Goal: Learn about a topic

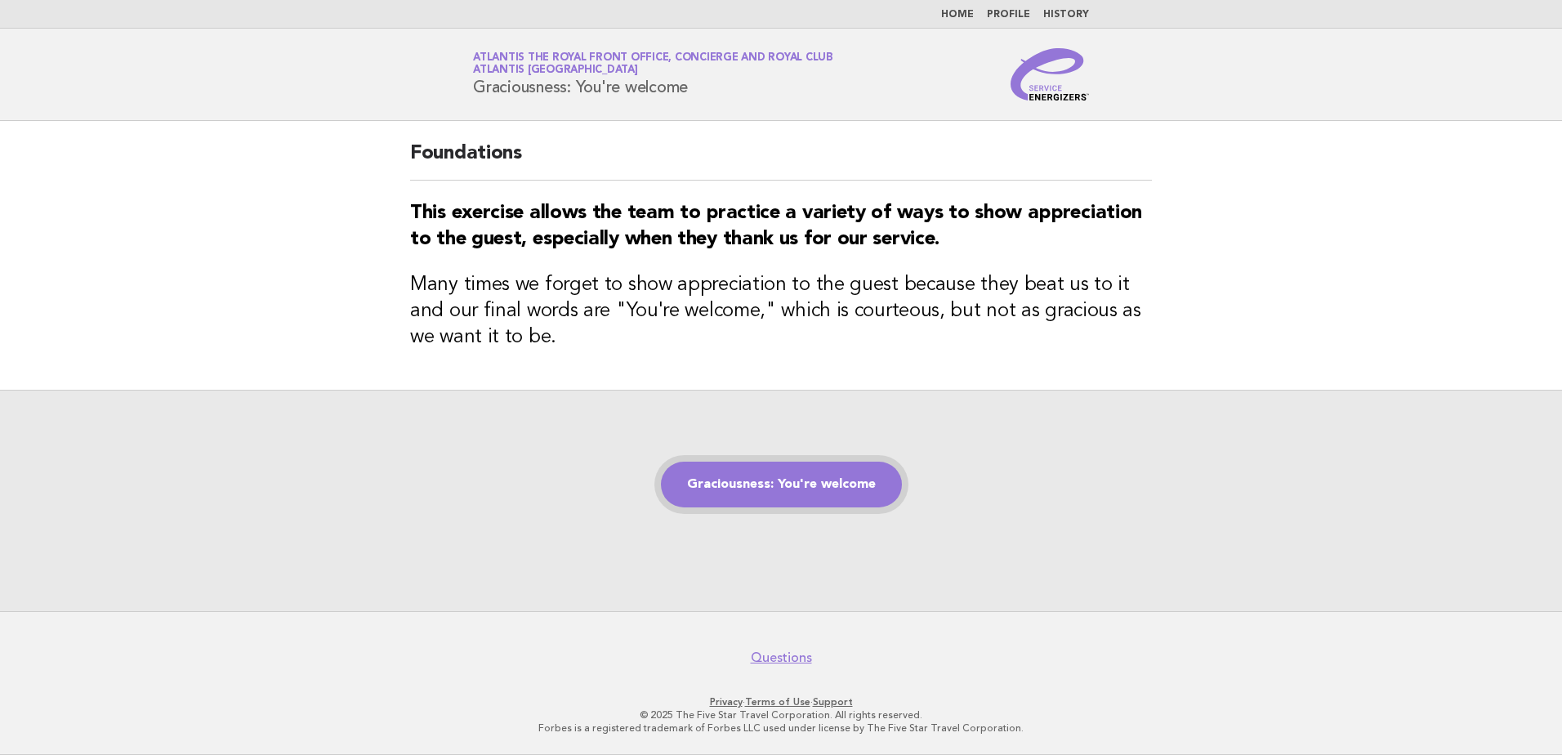
click at [751, 489] on link "Graciousness: You're welcome" at bounding box center [781, 485] width 241 height 46
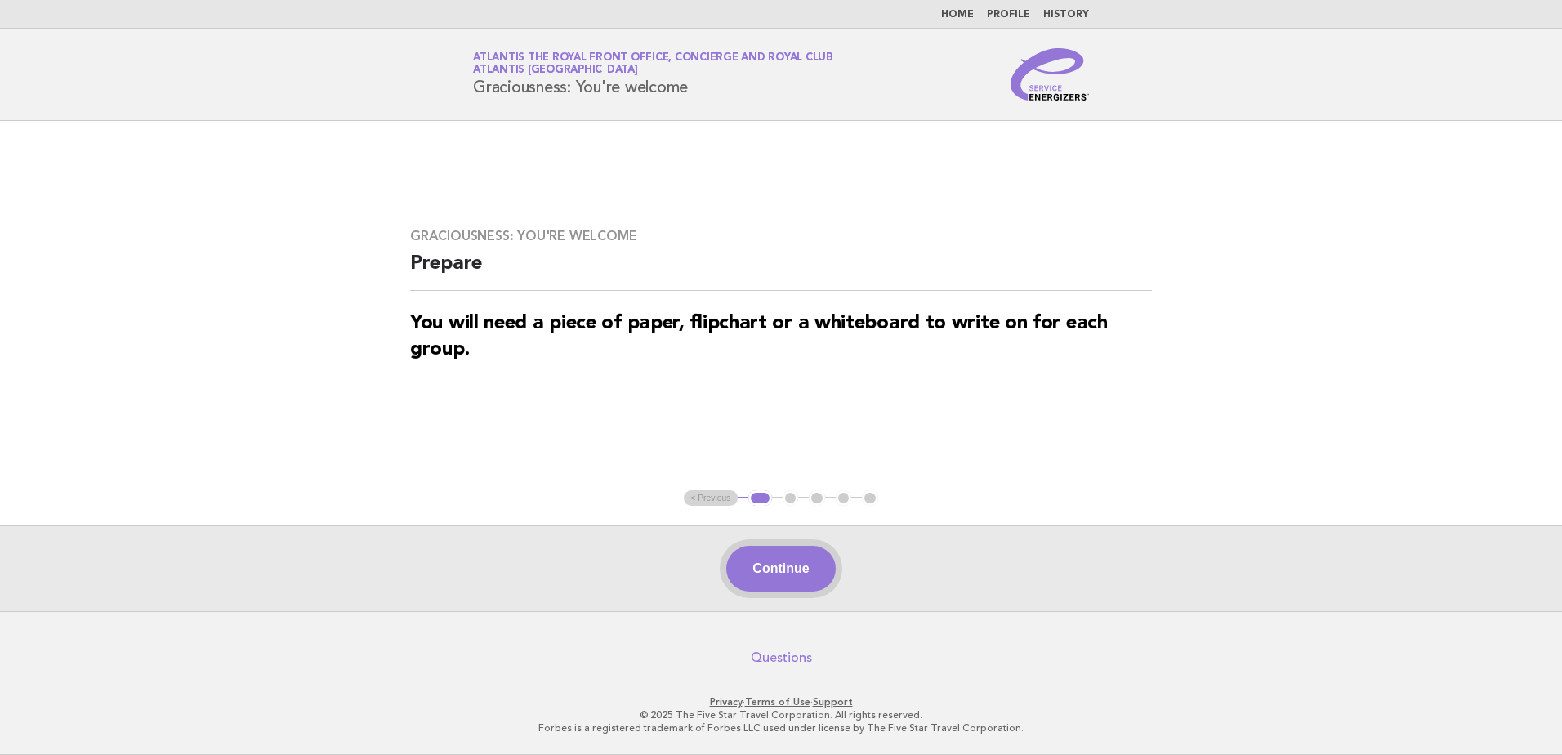
click at [755, 560] on button "Continue" at bounding box center [780, 569] width 109 height 46
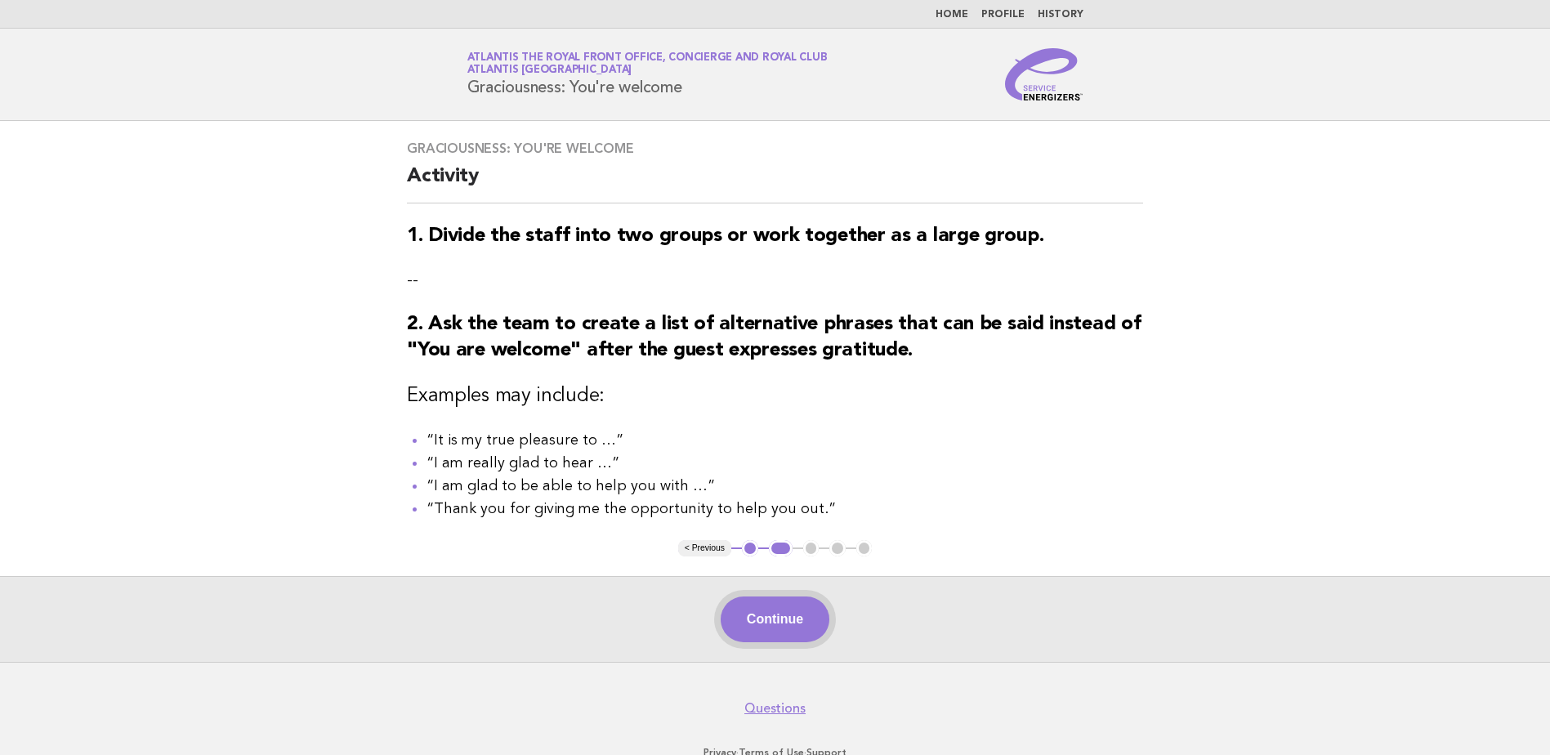
click at [780, 639] on button "Continue" at bounding box center [775, 620] width 109 height 46
